Goal: Information Seeking & Learning: Learn about a topic

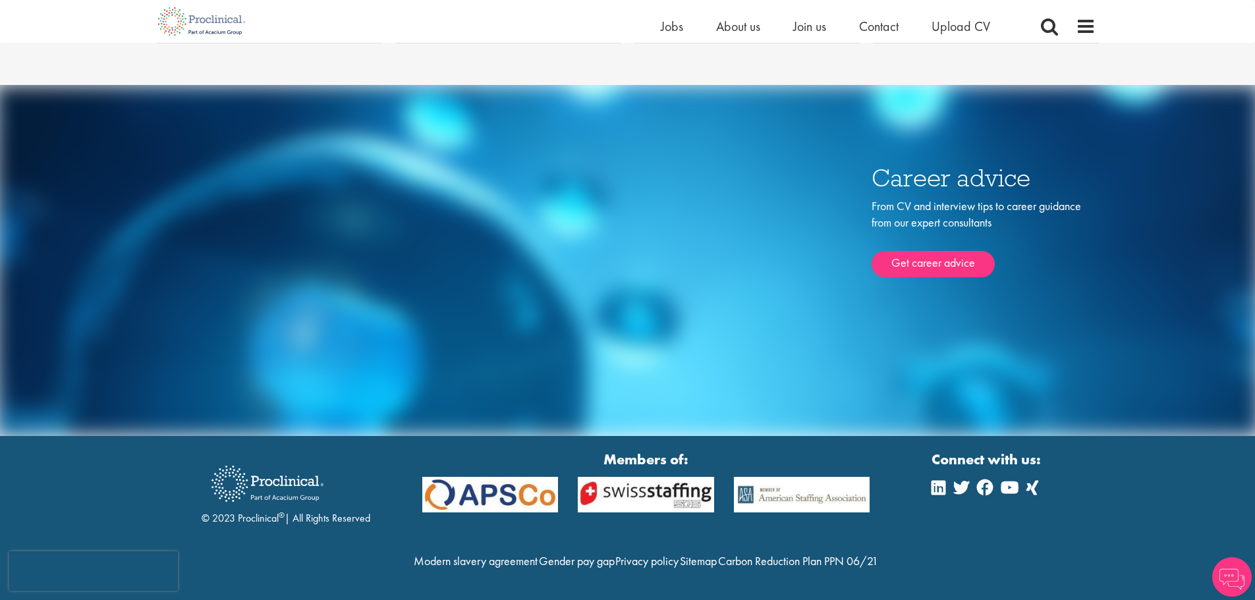
scroll to position [3929, 0]
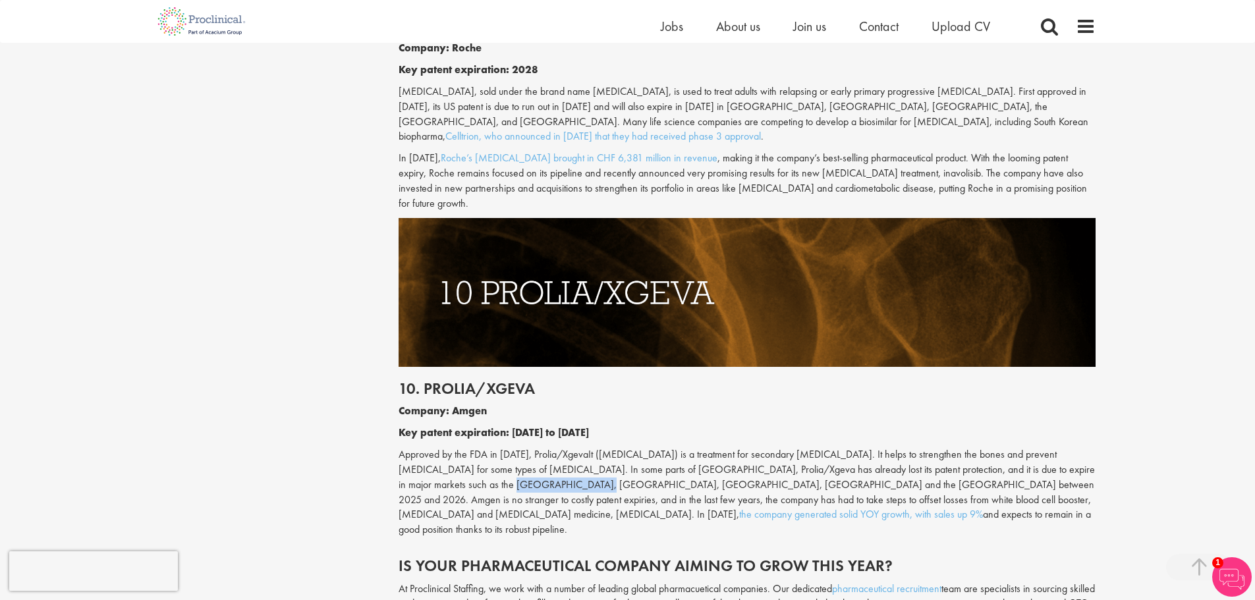
drag, startPoint x: 404, startPoint y: 381, endPoint x: 491, endPoint y: 377, distance: 87.7
click at [491, 447] on p "Approved by the FDA in [DATE], Prolia/XgevaIt ([MEDICAL_DATA]) is a treatment f…" at bounding box center [747, 492] width 697 height 90
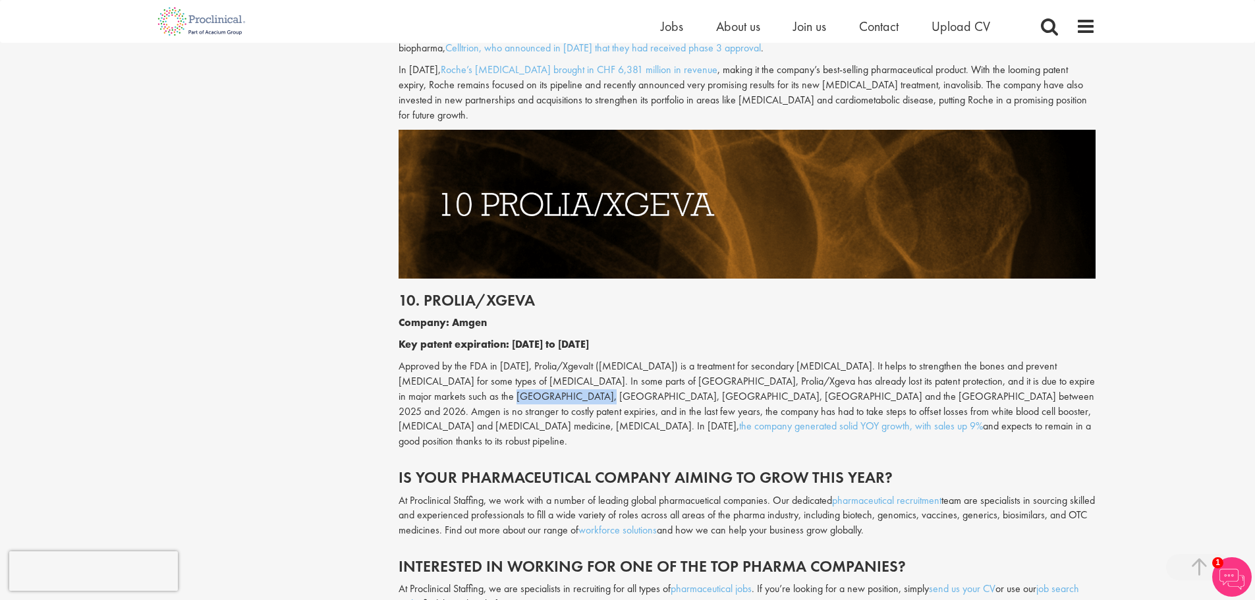
scroll to position [4017, 0]
